Goal: Task Accomplishment & Management: Use online tool/utility

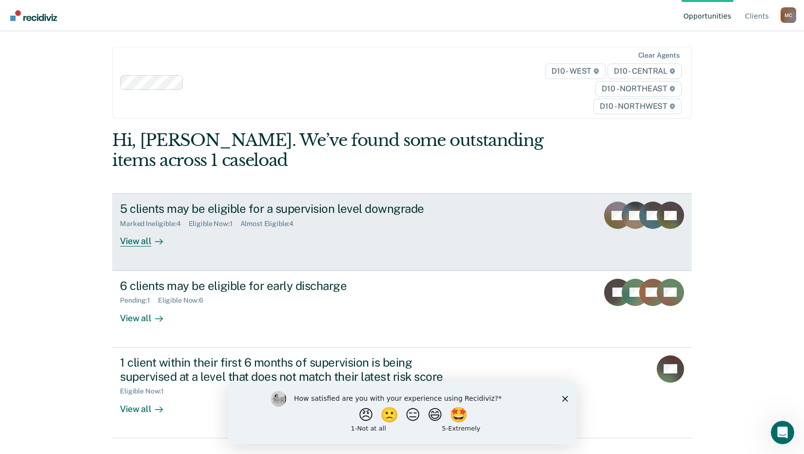
click at [151, 241] on div at bounding box center [157, 241] width 12 height 11
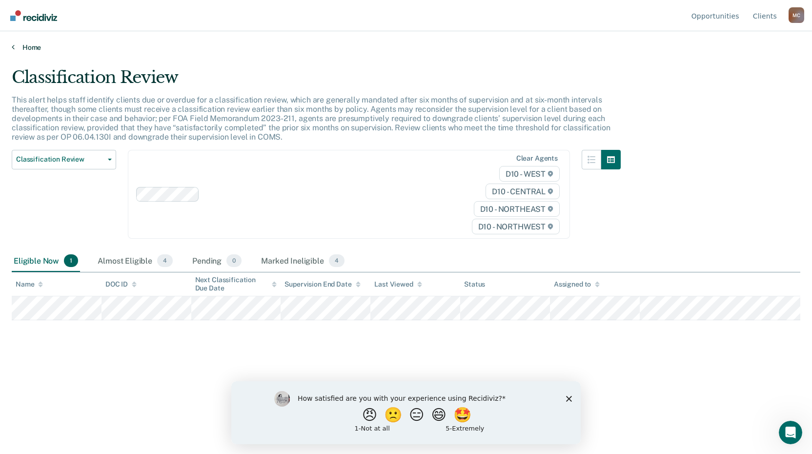
click at [15, 48] on link "Home" at bounding box center [406, 47] width 788 height 9
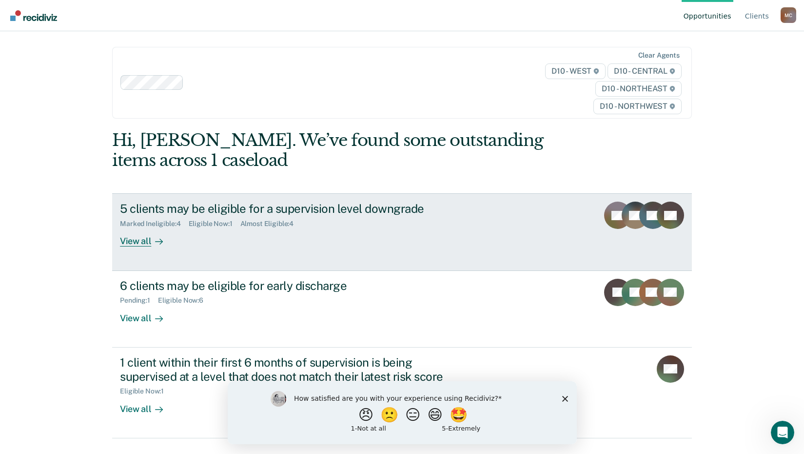
click at [132, 246] on div "View all" at bounding box center [147, 237] width 55 height 19
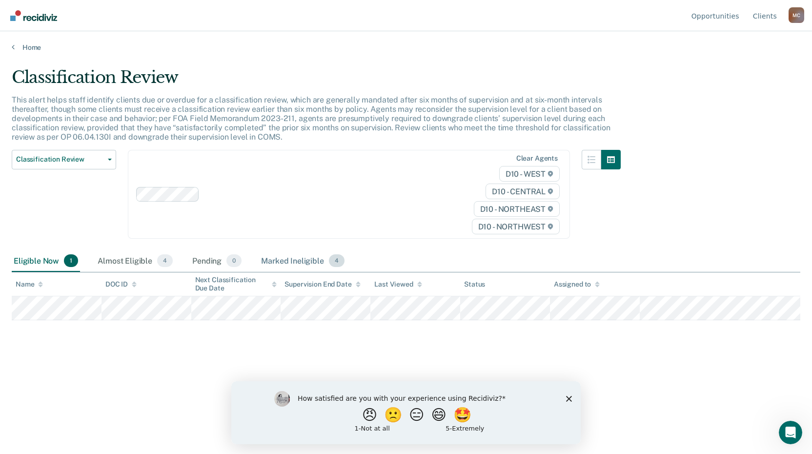
click at [268, 259] on div "Marked Ineligible 4" at bounding box center [302, 260] width 87 height 21
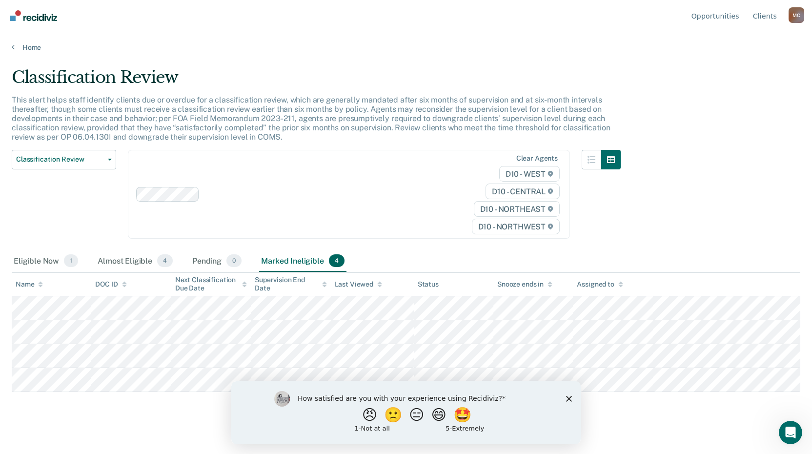
click at [570, 397] on polygon "Close survey" at bounding box center [569, 398] width 6 height 6
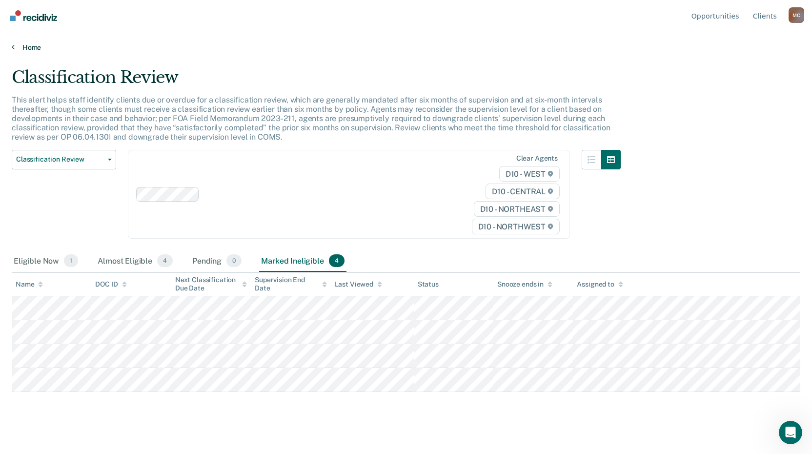
click at [31, 48] on link "Home" at bounding box center [406, 47] width 788 height 9
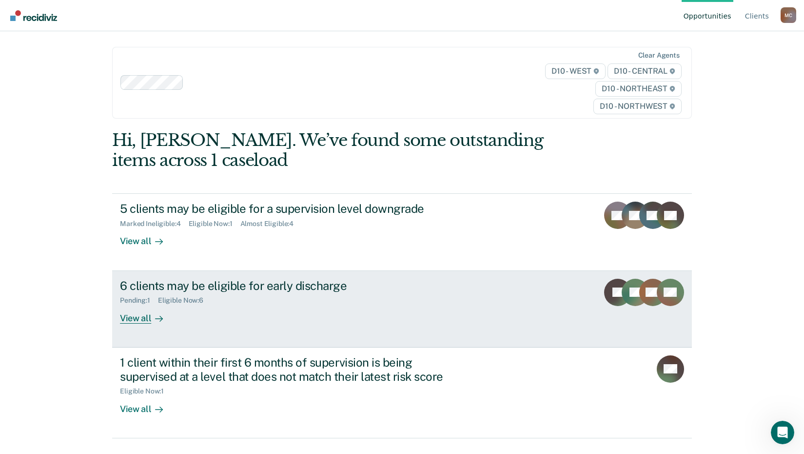
click at [143, 321] on div "View all" at bounding box center [147, 313] width 55 height 19
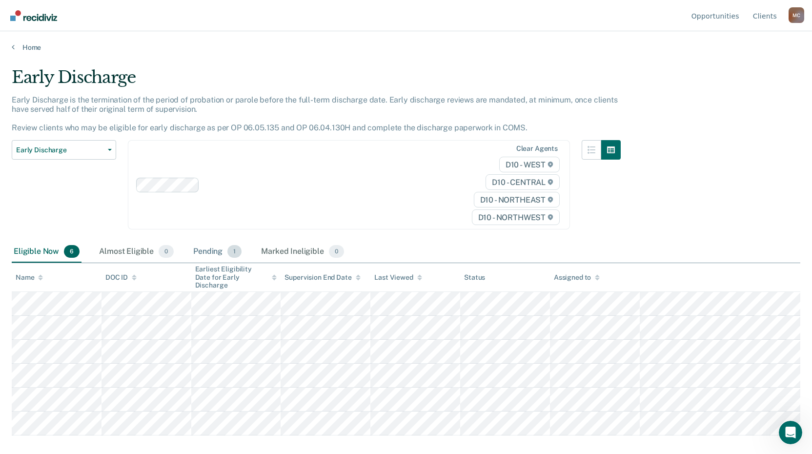
click at [209, 251] on div "Pending 1" at bounding box center [217, 251] width 52 height 21
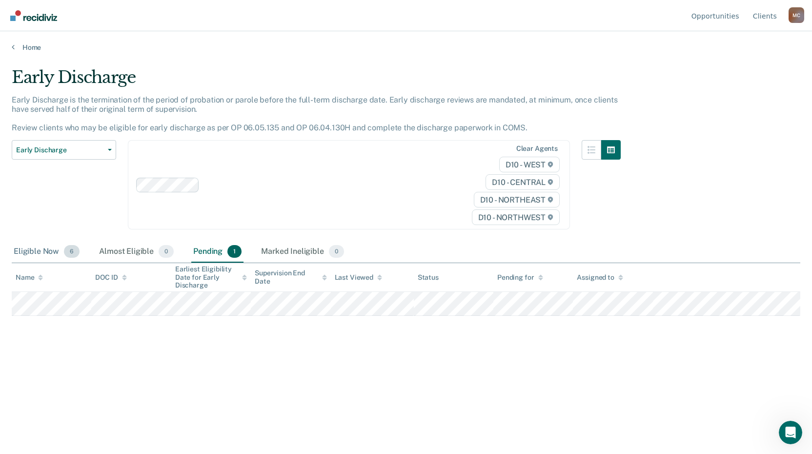
click at [37, 251] on div "Eligible Now 6" at bounding box center [47, 251] width 70 height 21
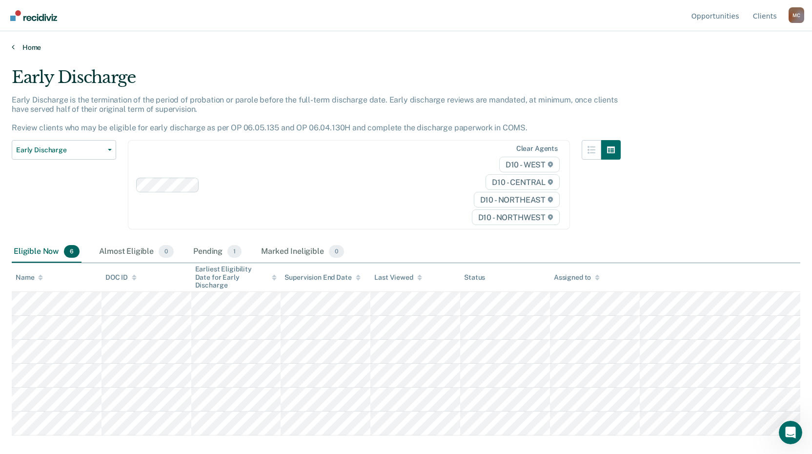
click at [37, 47] on link "Home" at bounding box center [406, 47] width 788 height 9
